Goal: Check status: Check status

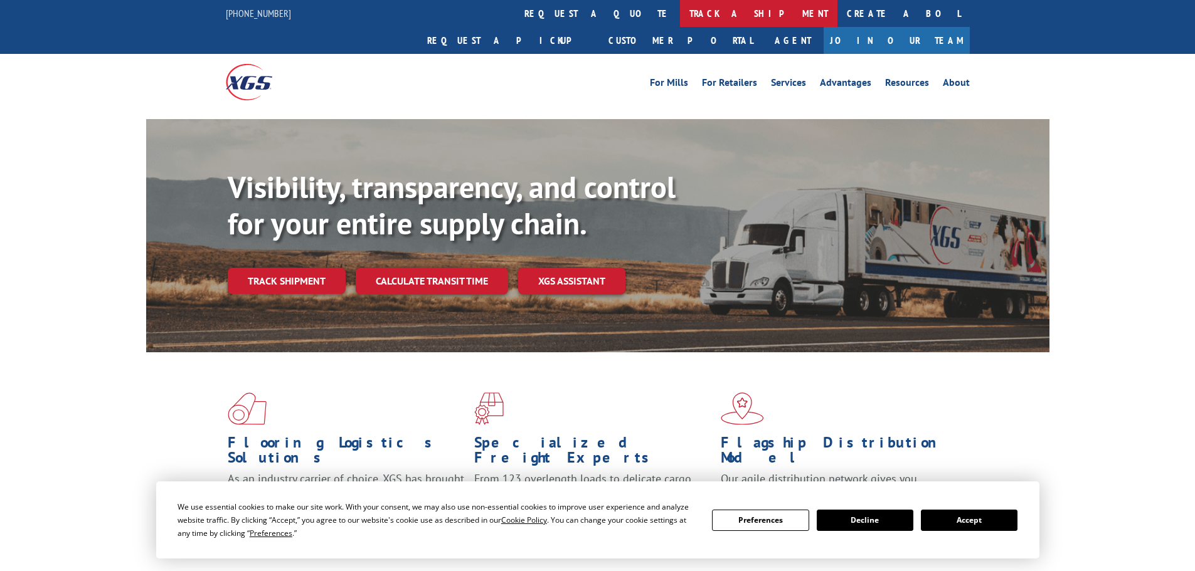
click at [680, 18] on link "track a shipment" at bounding box center [758, 13] width 157 height 27
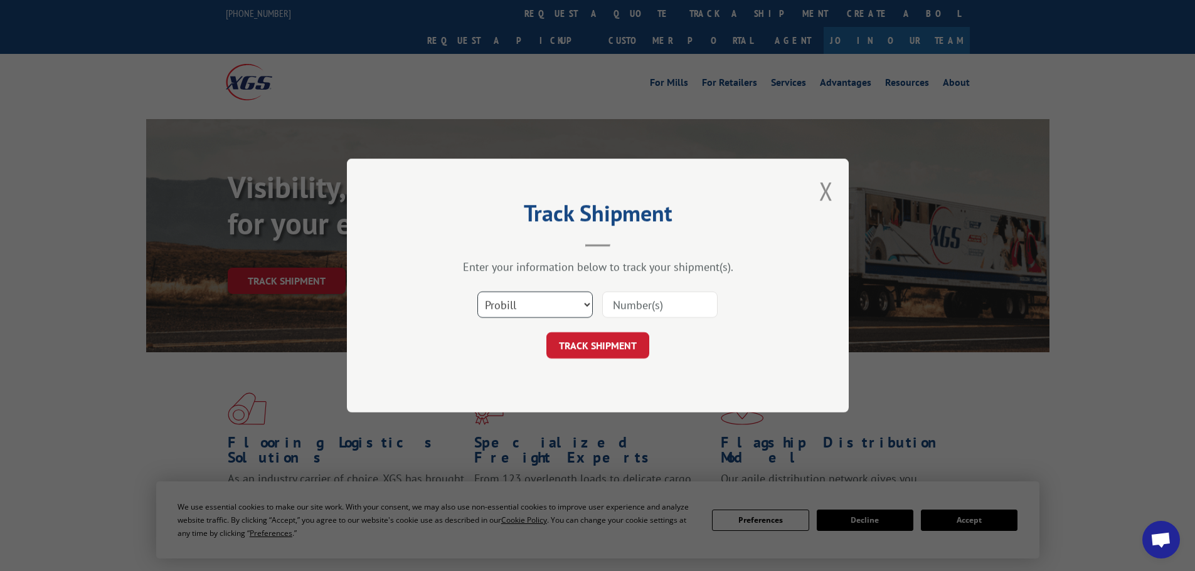
drag, startPoint x: 556, startPoint y: 296, endPoint x: 537, endPoint y: 308, distance: 22.8
click at [546, 302] on select "Select category... Probill BOL PO" at bounding box center [534, 305] width 115 height 26
select select "bol"
click at [477, 292] on select "Select category... Probill BOL PO" at bounding box center [534, 305] width 115 height 26
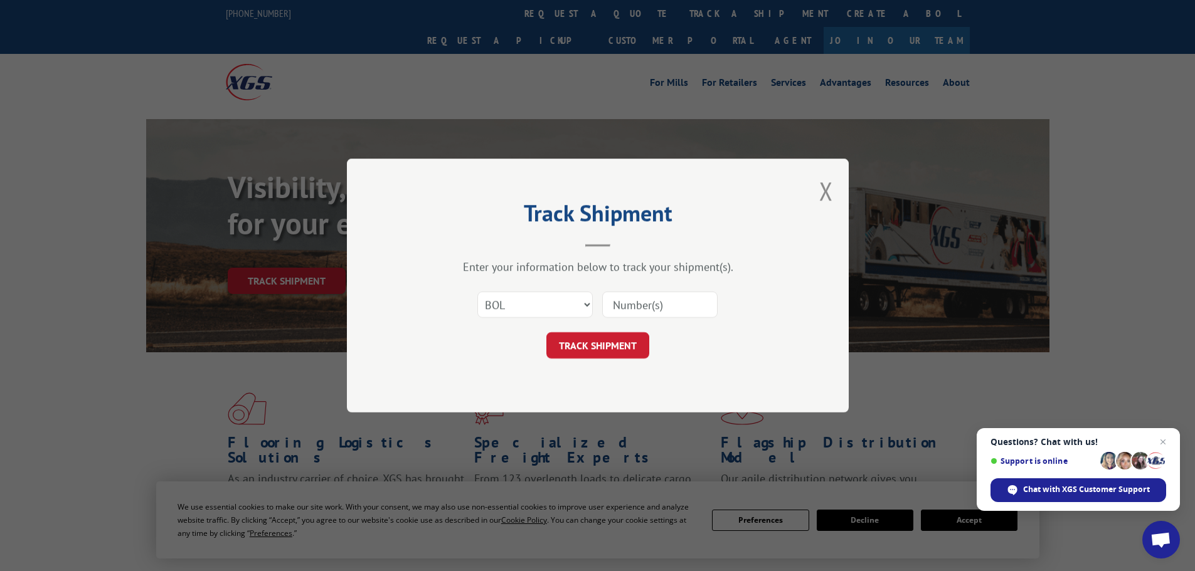
paste input "03542810"
type input "03542810"
click at [583, 341] on button "TRACK SHIPMENT" at bounding box center [597, 345] width 103 height 26
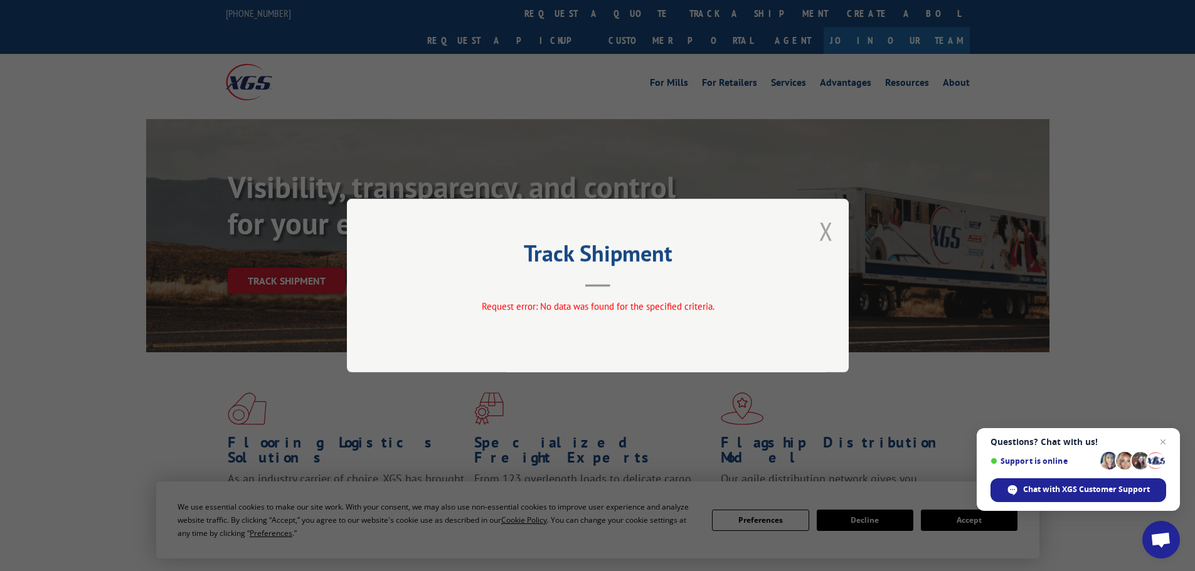
click at [826, 235] on button "Close modal" at bounding box center [826, 230] width 14 height 33
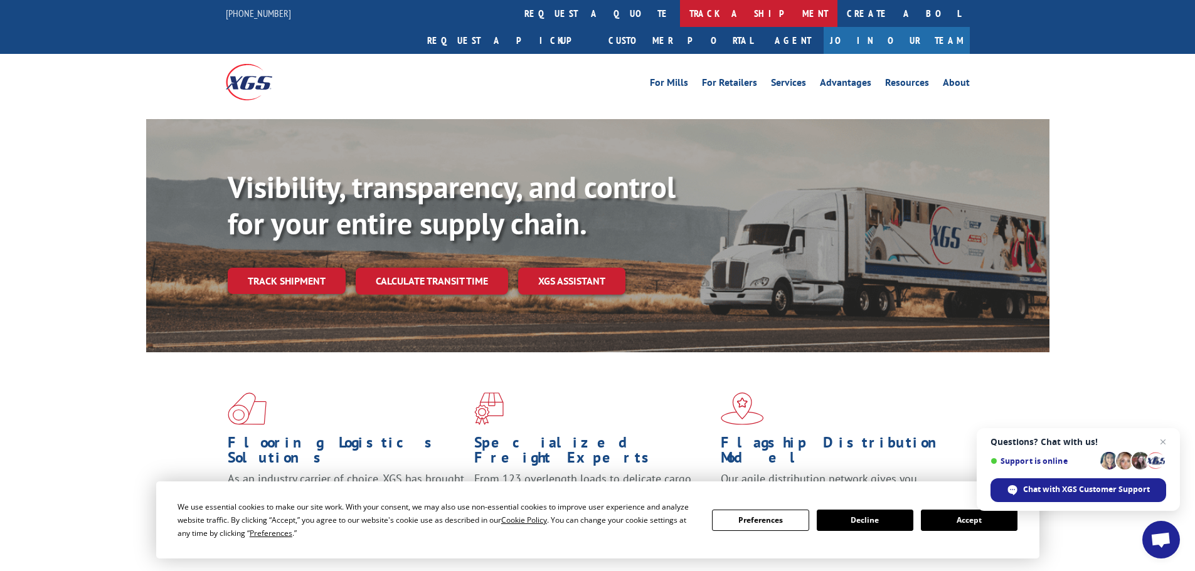
click at [680, 23] on link "track a shipment" at bounding box center [758, 13] width 157 height 27
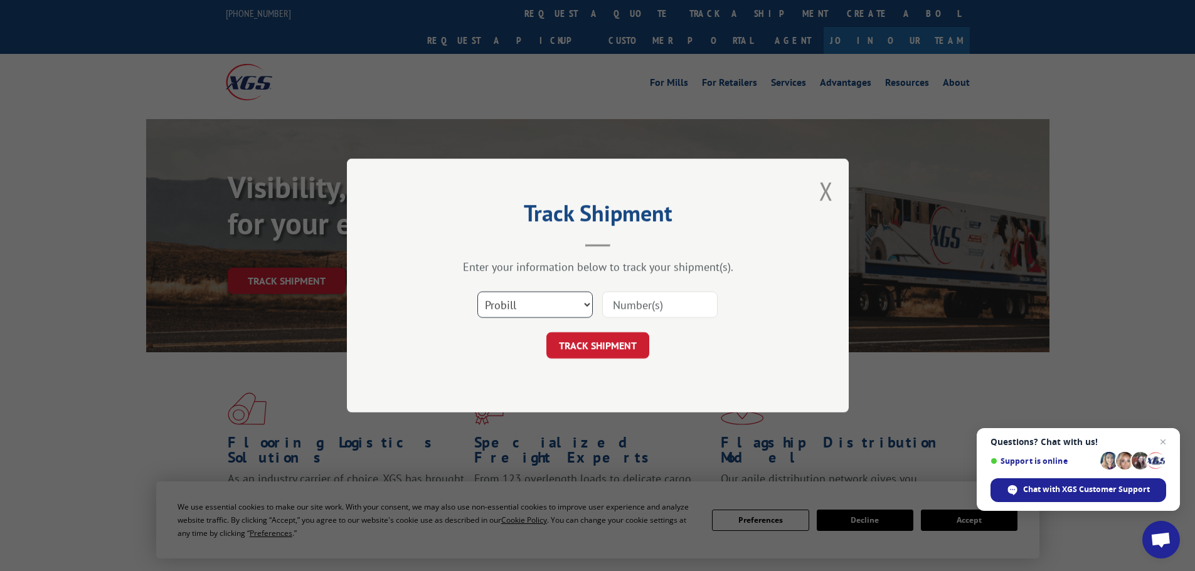
drag, startPoint x: 554, startPoint y: 314, endPoint x: 544, endPoint y: 317, distance: 11.3
click at [551, 315] on select "Select category... Probill BOL PO" at bounding box center [534, 305] width 115 height 26
select select "bol"
click at [477, 292] on select "Select category... Probill BOL PO" at bounding box center [534, 305] width 115 height 26
paste input "6016727"
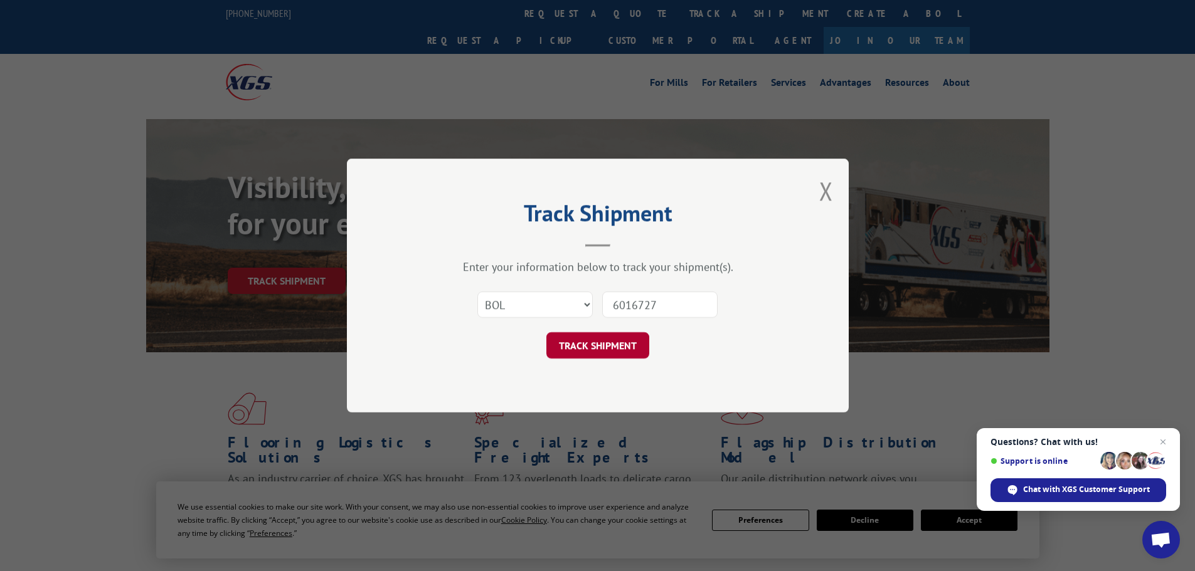
type input "6016727"
drag, startPoint x: 606, startPoint y: 340, endPoint x: 605, endPoint y: 333, distance: 7.0
click at [605, 340] on button "TRACK SHIPMENT" at bounding box center [597, 345] width 103 height 26
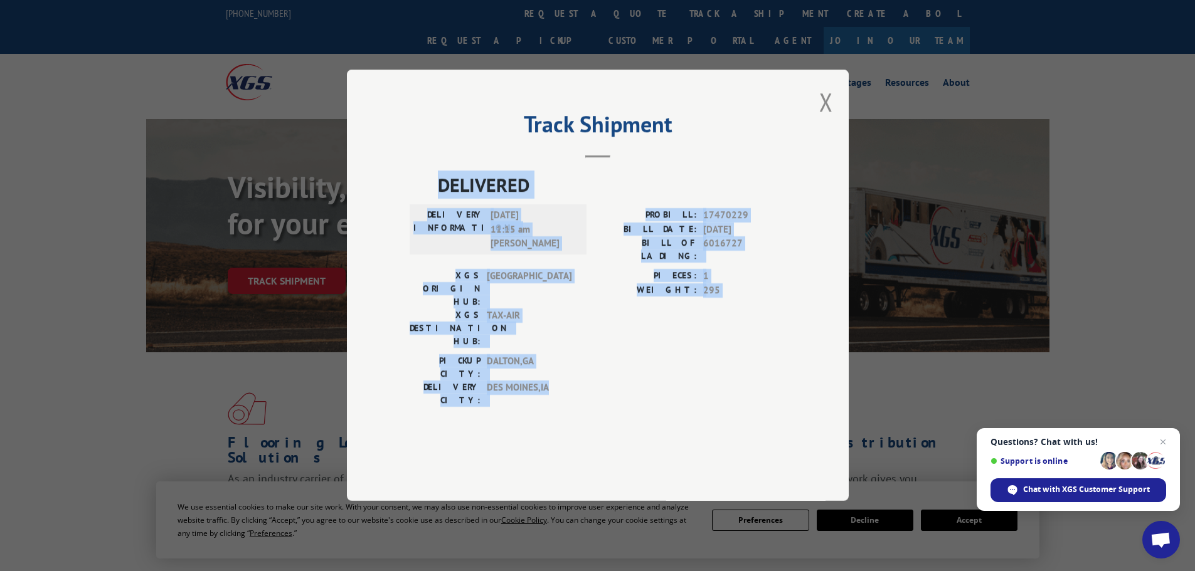
drag, startPoint x: 554, startPoint y: 361, endPoint x: 428, endPoint y: 220, distance: 189.1
click at [428, 220] on div "DELIVERED DELIVERY INFORMATION: [DATE] 11:15 am [PERSON_NAME] W PROBILL: 174702…" at bounding box center [597, 292] width 376 height 243
copy div "DELIVERED DELIVERY INFORMATION: [DATE] 11:15 am [PERSON_NAME] W PROBILL: 174702…"
click at [825, 119] on button "Close modal" at bounding box center [826, 101] width 14 height 33
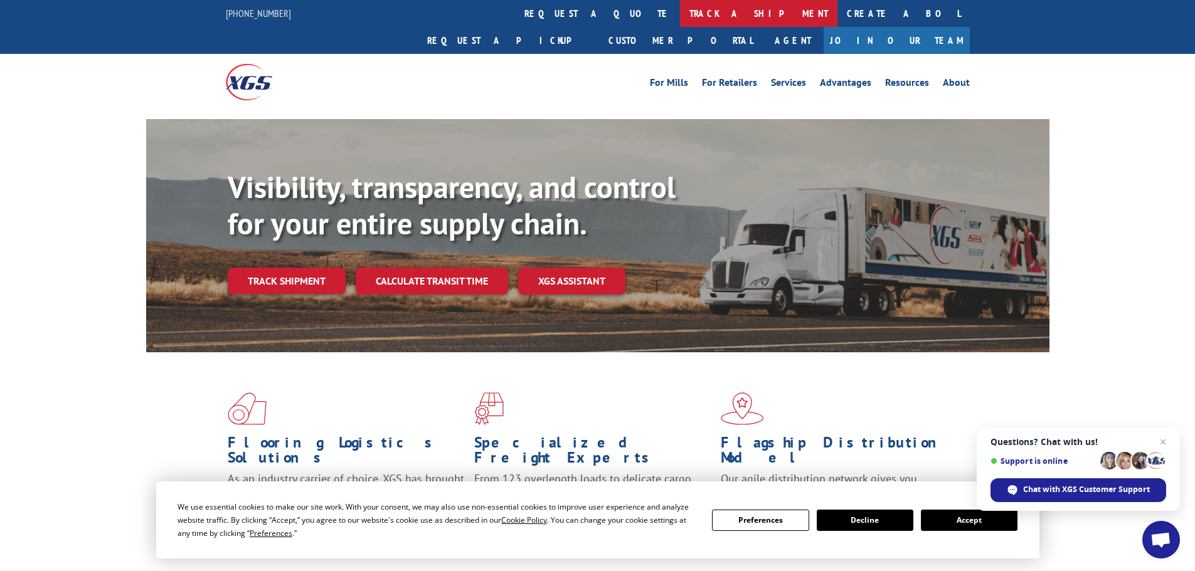
click at [680, 16] on link "track a shipment" at bounding box center [758, 13] width 157 height 27
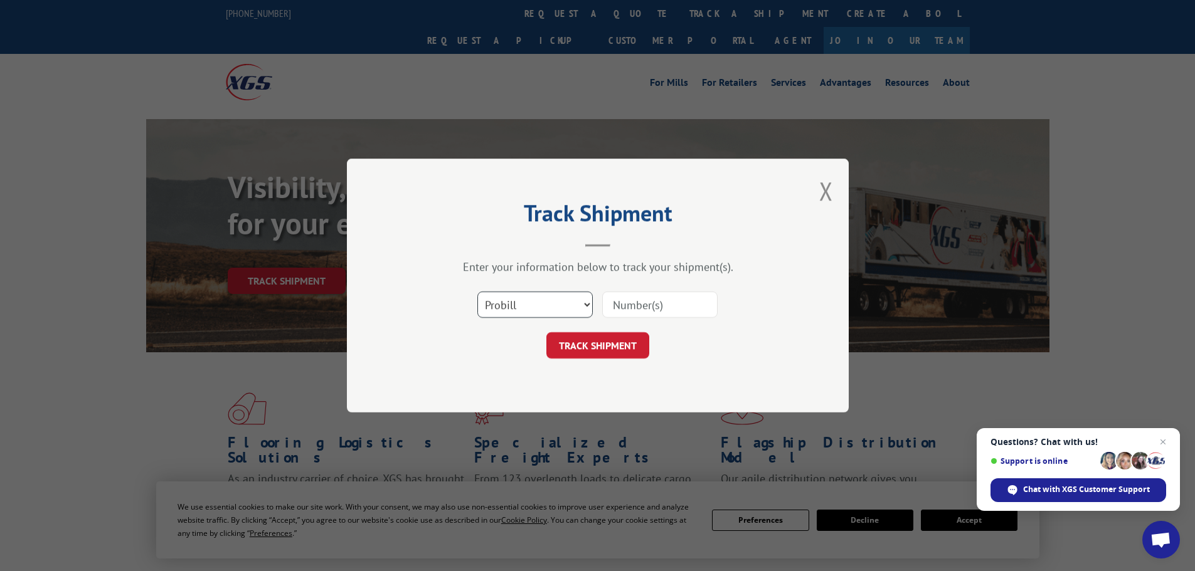
drag, startPoint x: 541, startPoint y: 309, endPoint x: 528, endPoint y: 315, distance: 14.0
click at [541, 309] on select "Select category... Probill BOL PO" at bounding box center [534, 305] width 115 height 26
select select "bol"
click at [477, 292] on select "Select category... Probill BOL PO" at bounding box center [534, 305] width 115 height 26
paste input "6046320"
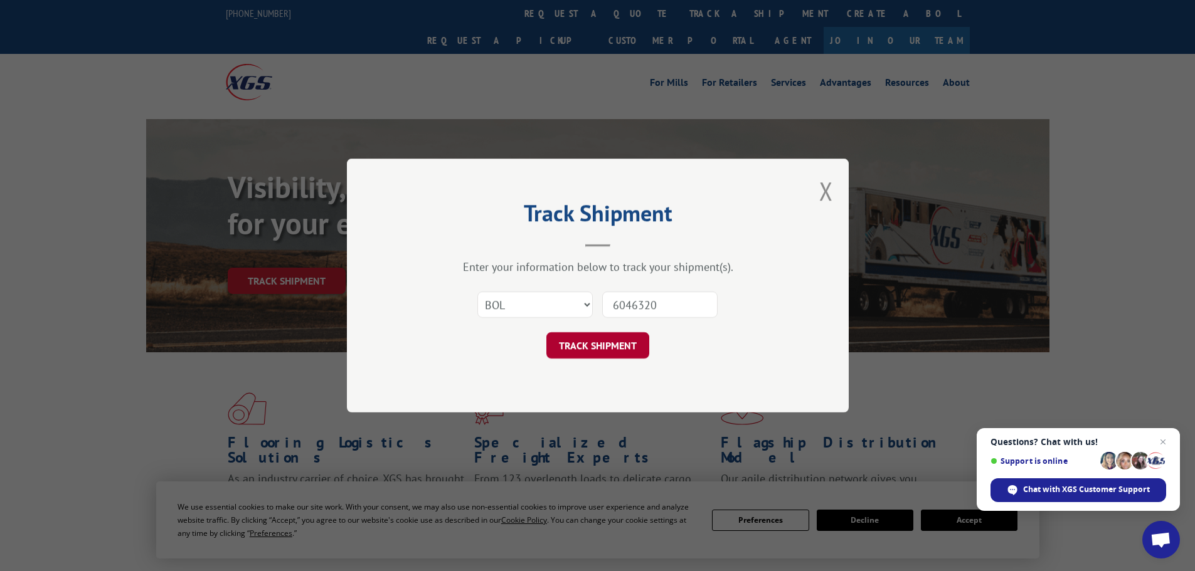
type input "6046320"
click at [567, 341] on button "TRACK SHIPMENT" at bounding box center [597, 345] width 103 height 26
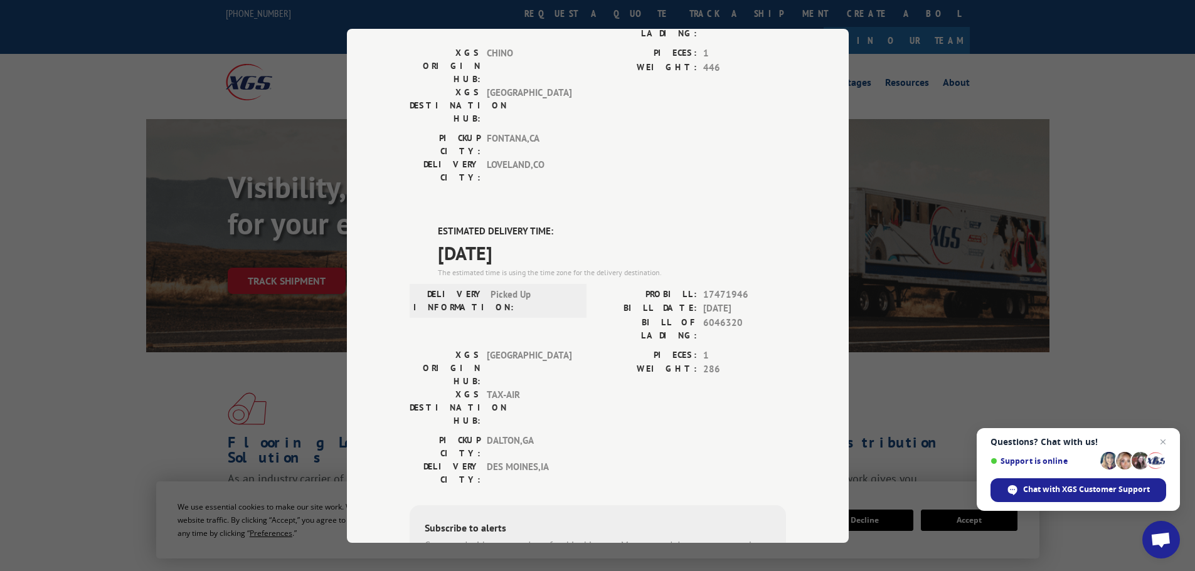
scroll to position [188, 0]
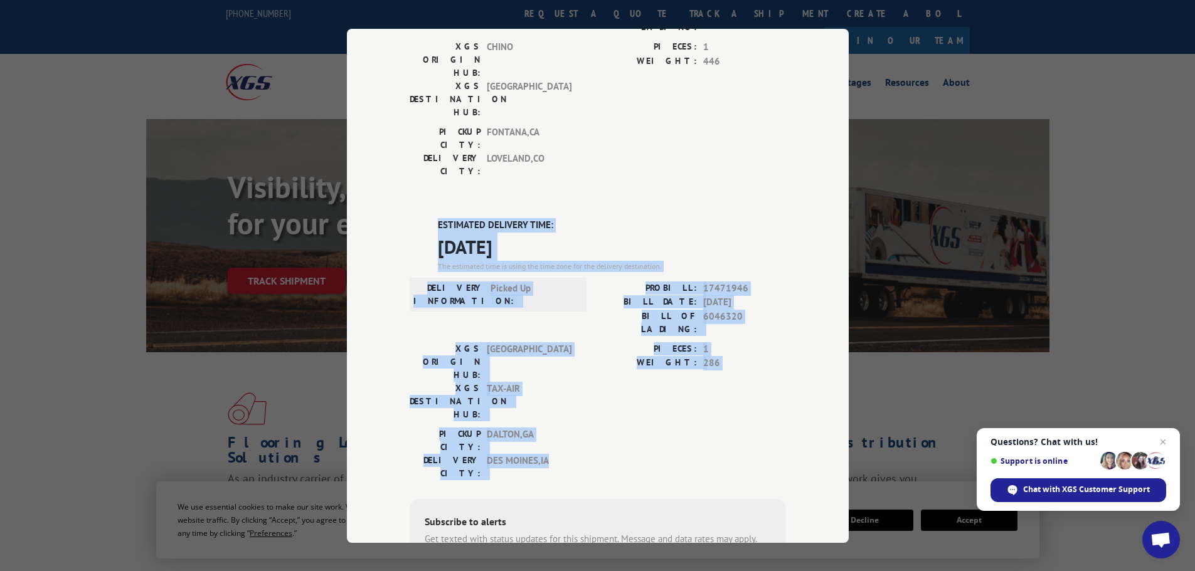
drag, startPoint x: 561, startPoint y: 325, endPoint x: 427, endPoint y: 154, distance: 216.6
click at [427, 218] on div "ESTIMATED DELIVERY TIME: [DATE] The estimated time is using the time zone for t…" at bounding box center [597, 443] width 376 height 451
copy div "ESTIMATED DELIVERY TIME: [DATE] The estimated time is using the time zone for t…"
